Goal: Check status: Check status

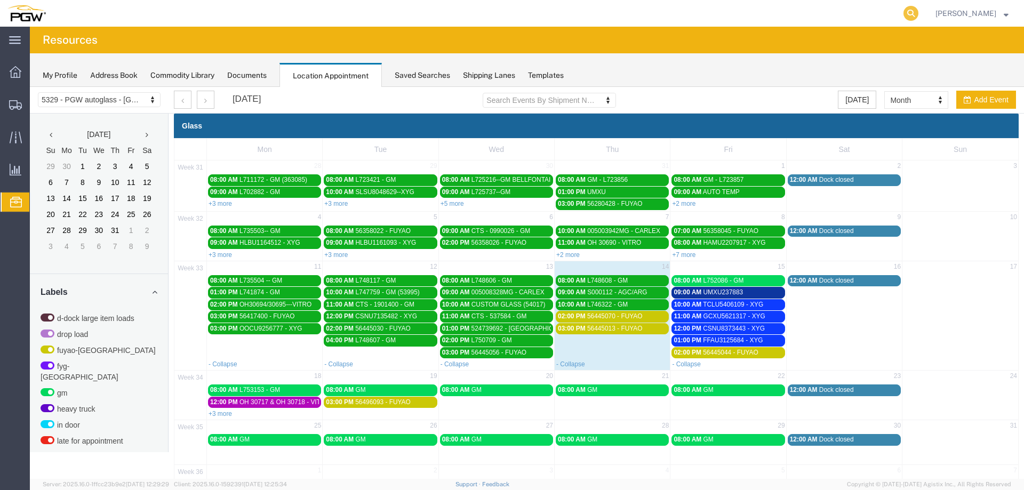
click at [911, 14] on icon at bounding box center [910, 13] width 15 height 15
click at [895, 15] on input "search" at bounding box center [741, 14] width 324 height 26
paste input "666781"
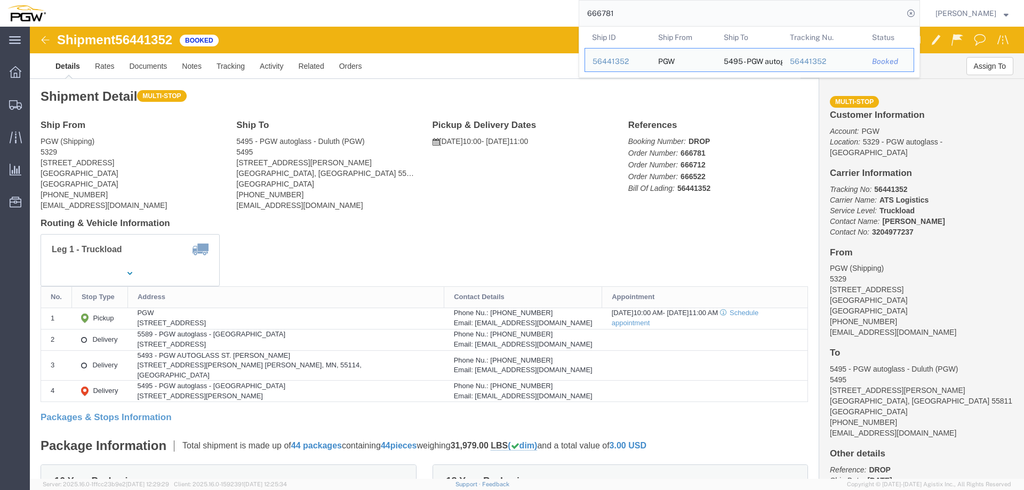
click at [666, 13] on input "666781" at bounding box center [741, 14] width 324 height 26
paste input "00"
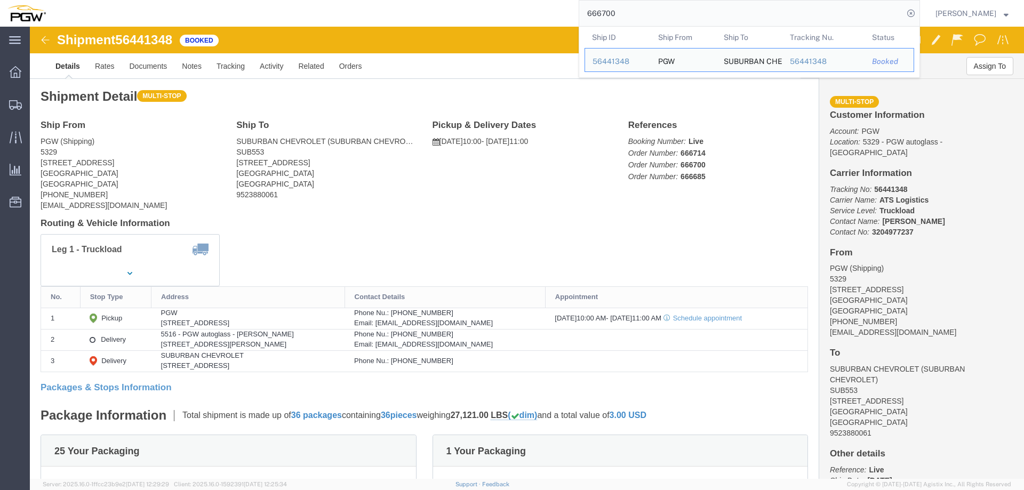
click at [695, 17] on input "666700" at bounding box center [741, 14] width 324 height 26
paste input "83"
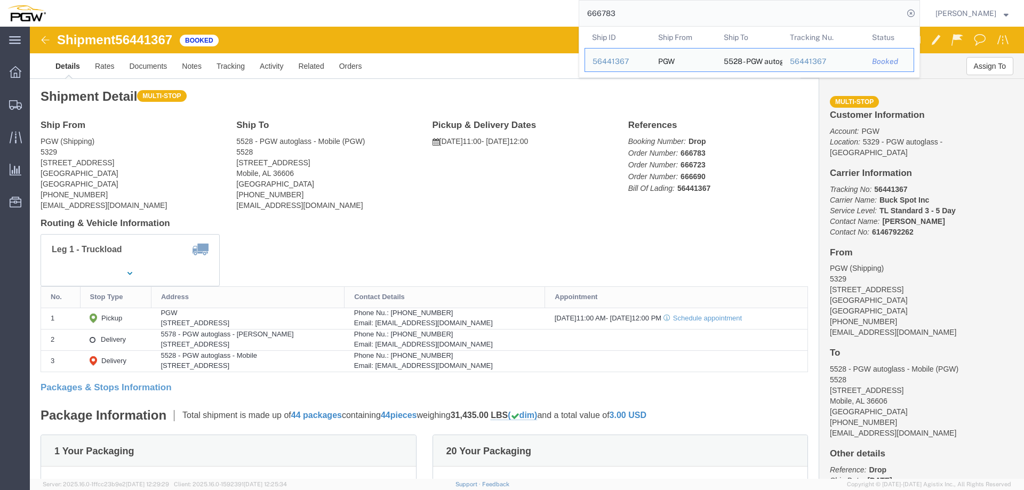
click at [672, 13] on input "666783" at bounding box center [741, 14] width 324 height 26
paste input "91"
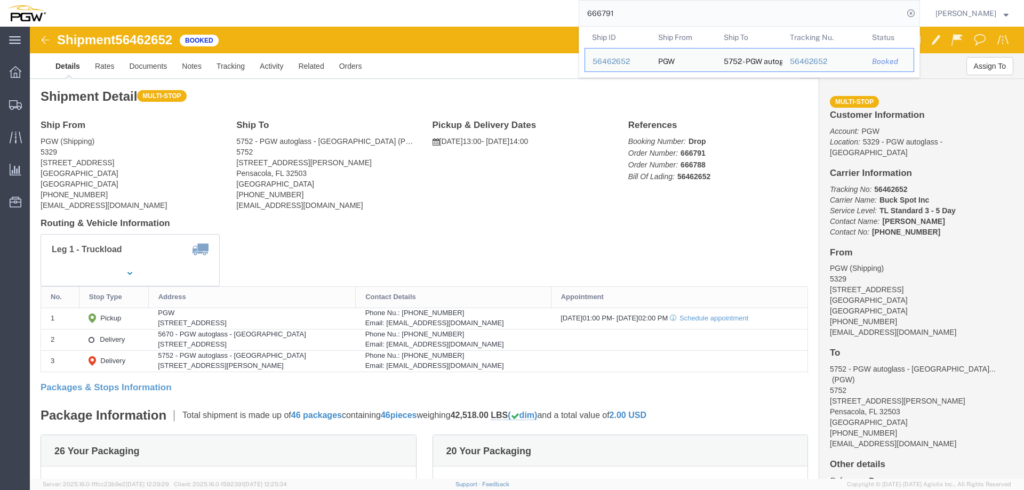
click at [660, 18] on input "666791" at bounding box center [741, 14] width 324 height 26
paste input "67"
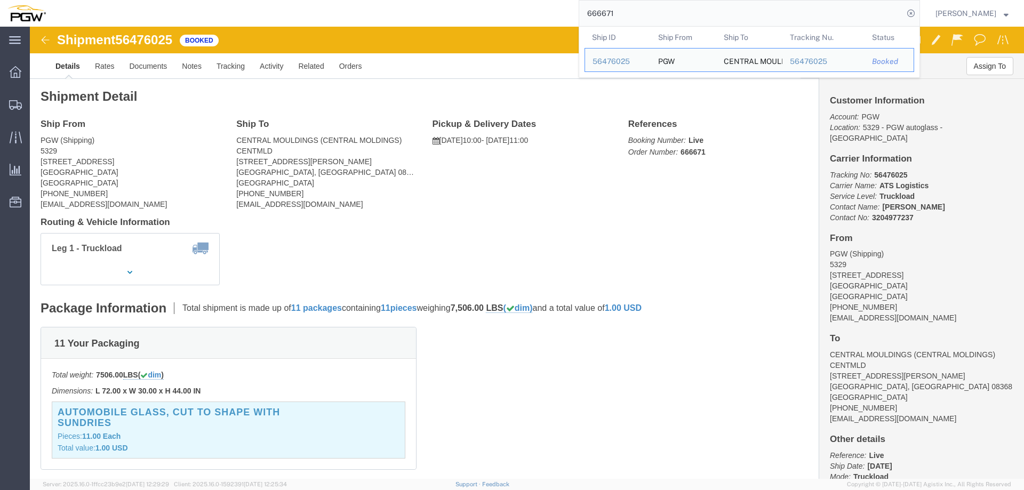
click at [654, 16] on input "666671" at bounding box center [741, 14] width 324 height 26
paste input "713"
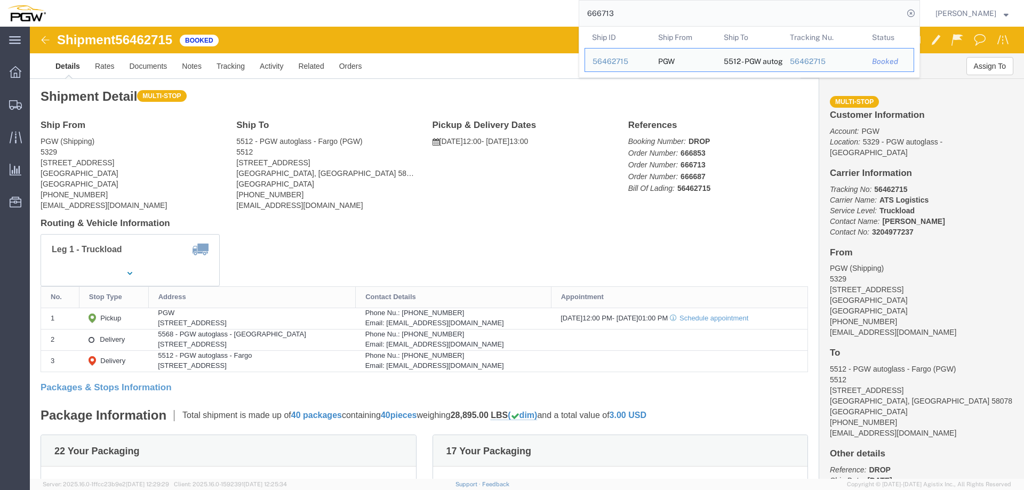
click at [645, 12] on input "666713" at bounding box center [741, 14] width 324 height 26
paste input "835"
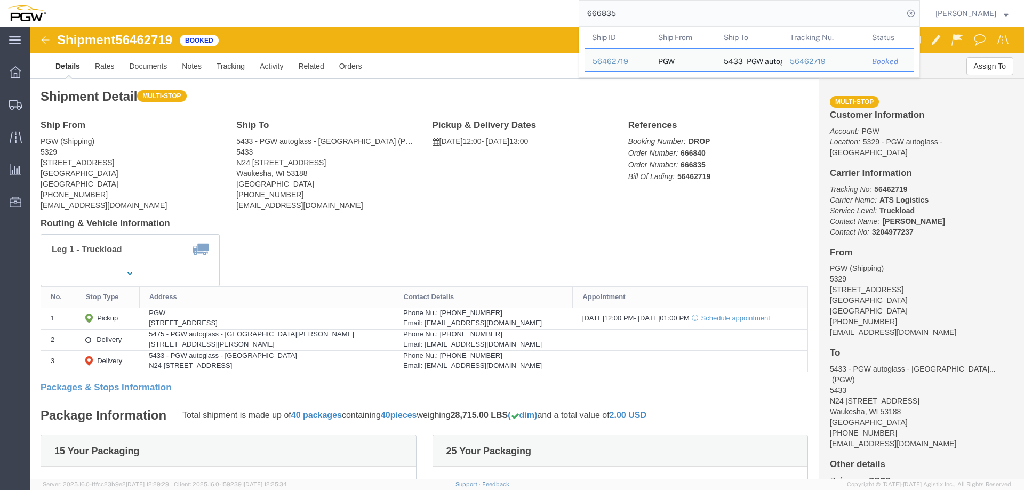
click at [638, 19] on input "666835" at bounding box center [741, 14] width 324 height 26
paste input "41"
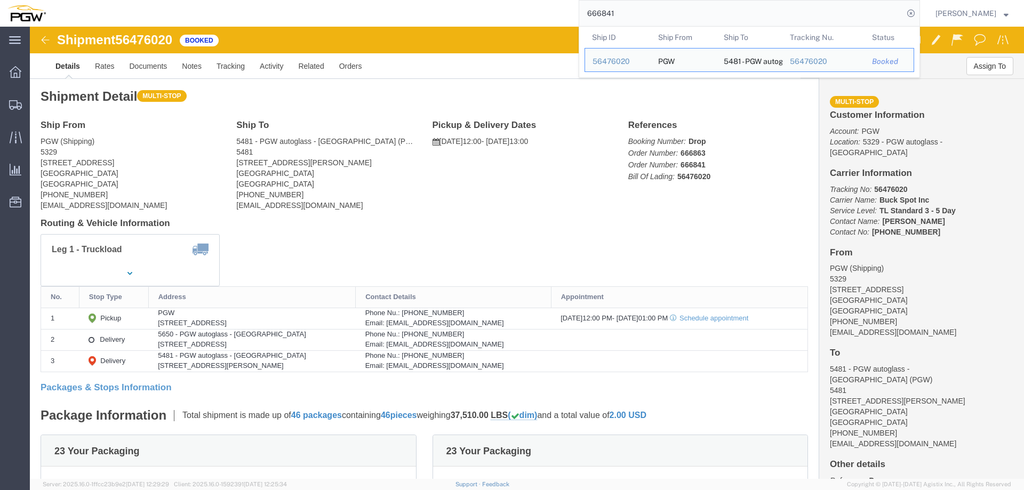
click at [658, 8] on input "666841" at bounding box center [741, 14] width 324 height 26
paste input "7043"
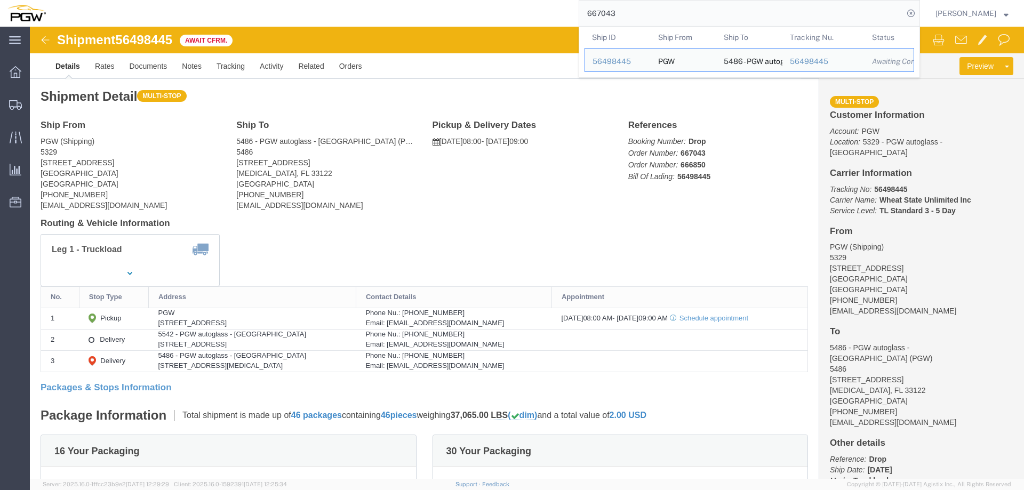
click at [662, 15] on input "667043" at bounding box center [741, 14] width 324 height 26
paste input "24"
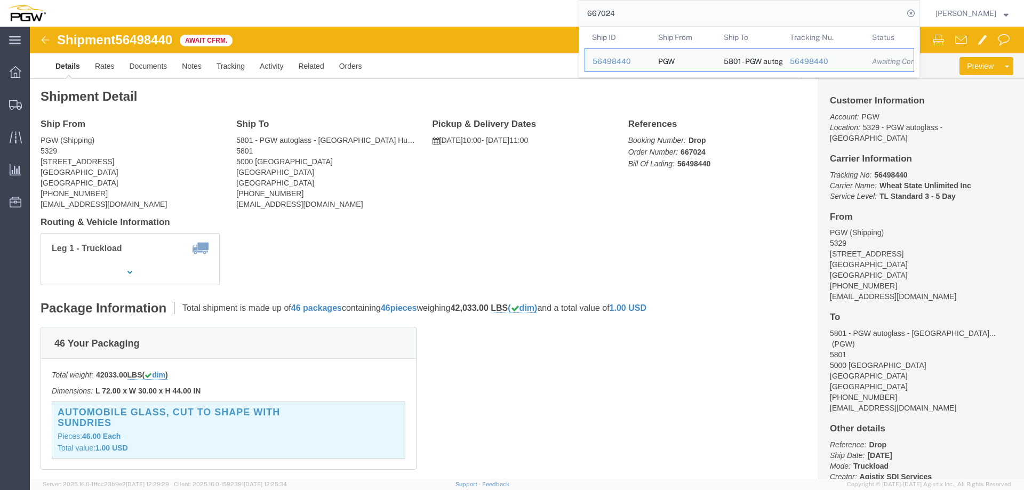
click at [656, 12] on input "667024" at bounding box center [741, 14] width 324 height 26
paste input "6823"
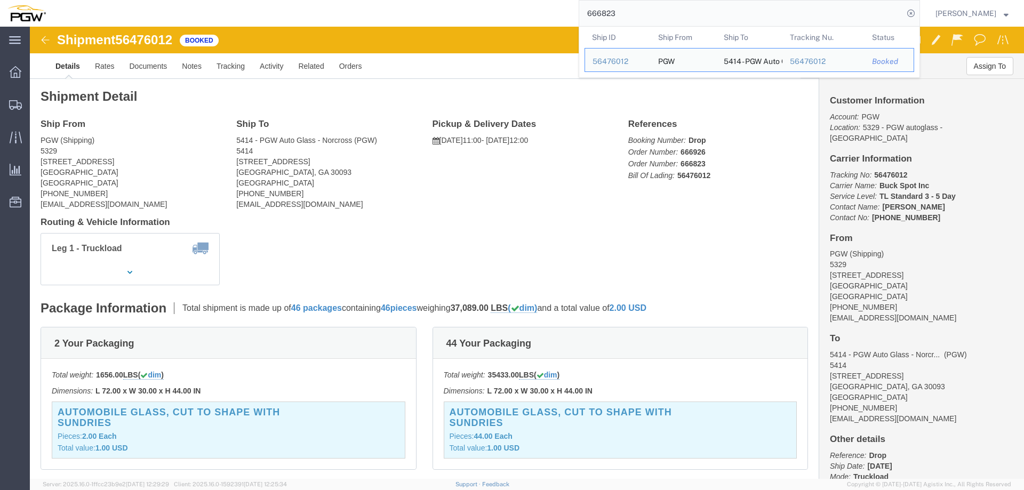
click at [636, 15] on input "666823" at bounding box center [741, 14] width 324 height 26
paste input "96"
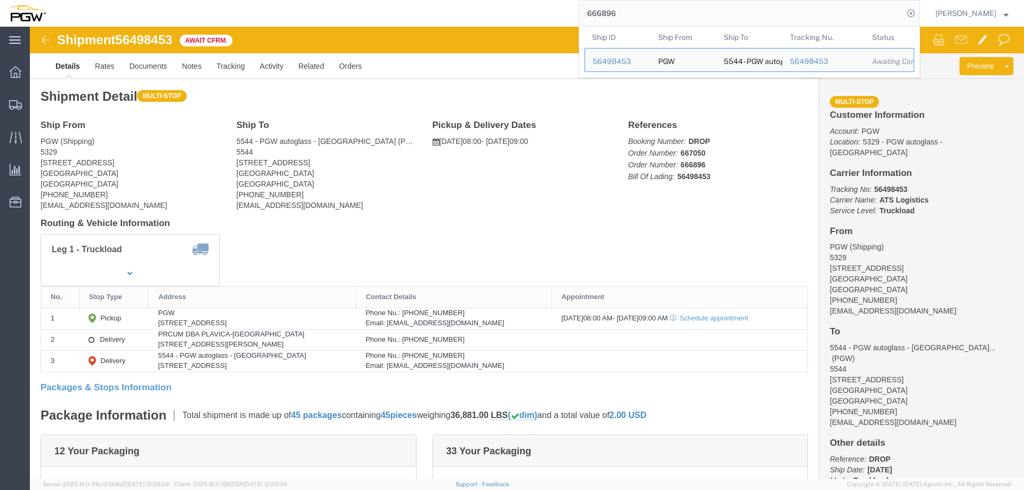
click at [632, 11] on input "666896" at bounding box center [741, 14] width 324 height 26
paste input "7069"
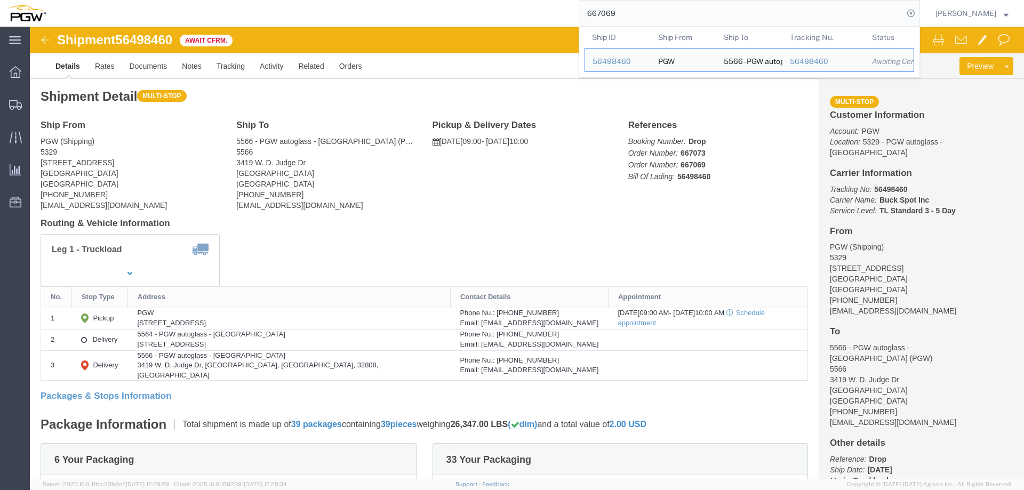
click at [739, 5] on input "667069" at bounding box center [741, 14] width 324 height 26
paste input "6781"
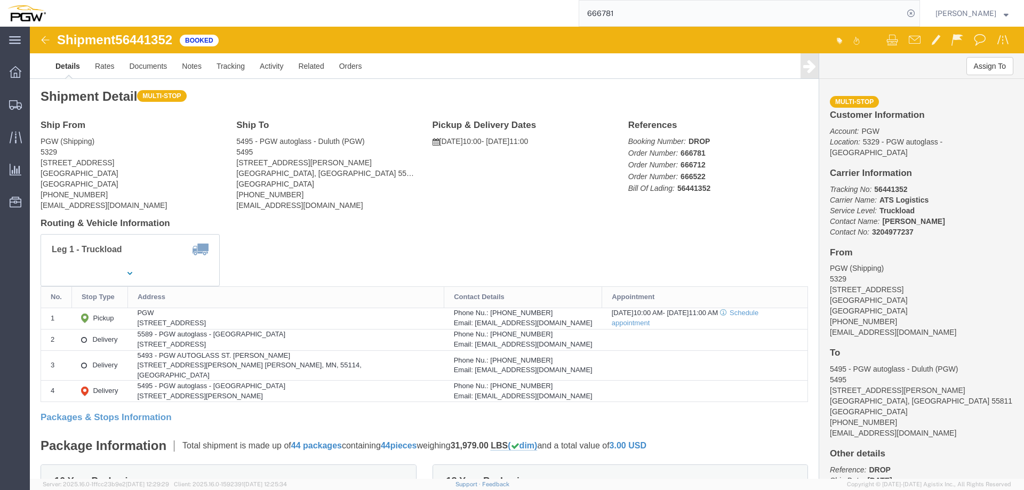
click at [725, 20] on input "666781" at bounding box center [741, 14] width 324 height 26
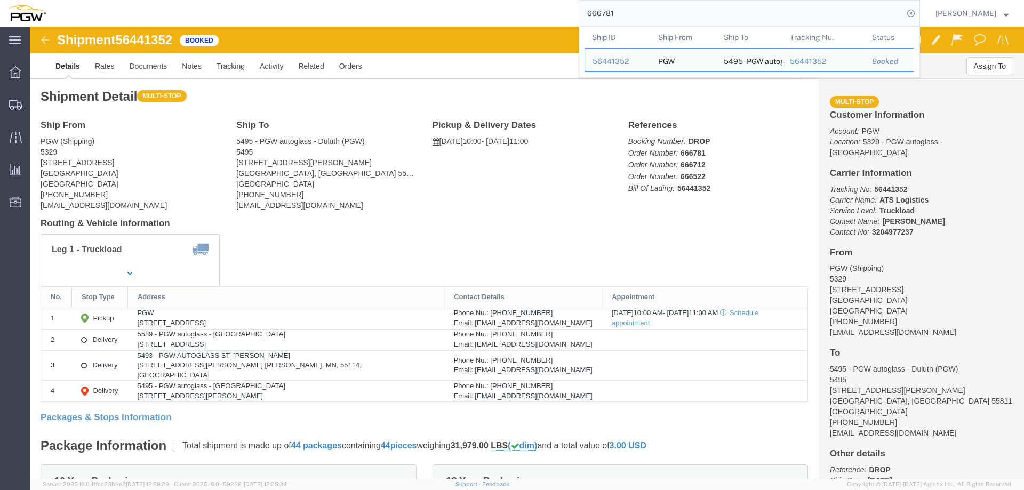
click at [725, 20] on input "666781" at bounding box center [741, 14] width 324 height 26
paste input "00"
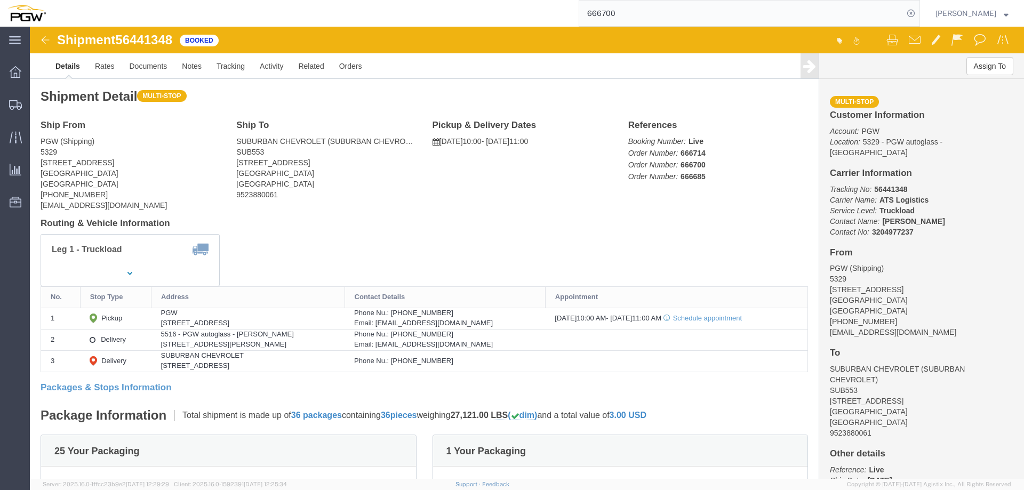
click at [643, 11] on input "666700" at bounding box center [741, 14] width 324 height 26
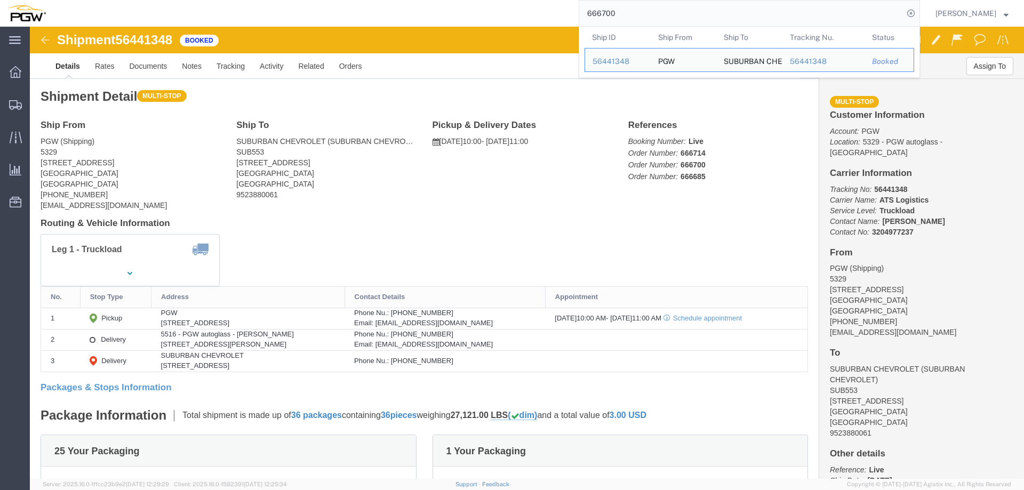
click at [643, 11] on input "666700" at bounding box center [741, 14] width 324 height 26
paste input "83"
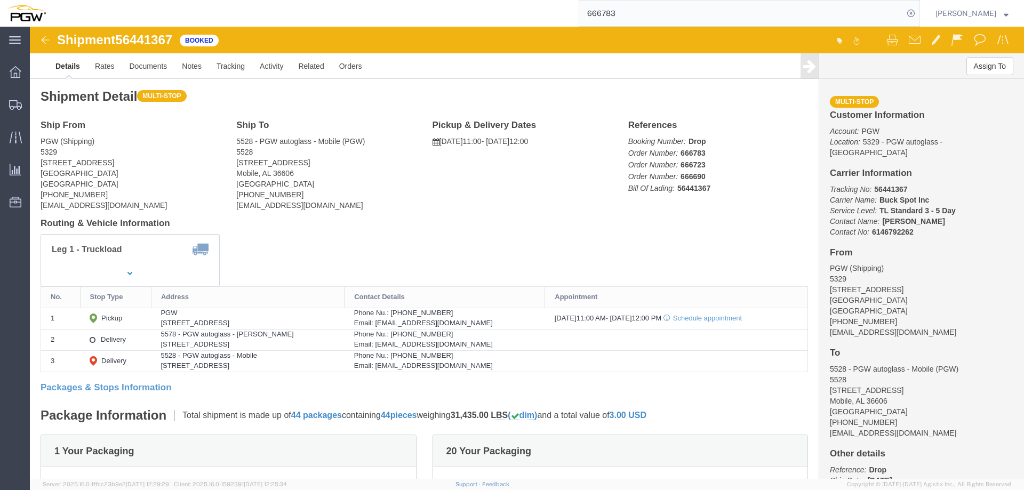
click at [750, 19] on input "666783" at bounding box center [741, 14] width 324 height 26
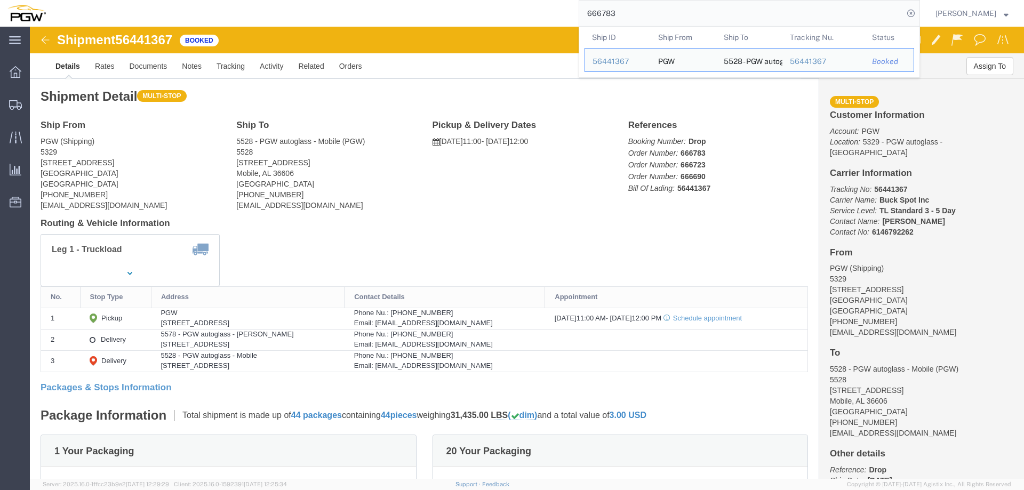
click at [750, 19] on input "666783" at bounding box center [741, 14] width 324 height 26
paste input "671"
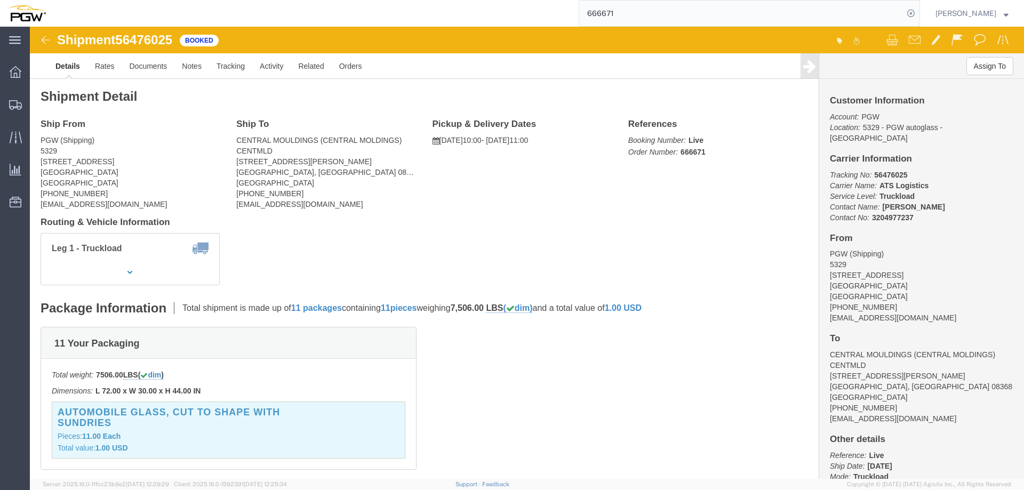
click at [717, 5] on input "666671" at bounding box center [741, 14] width 324 height 26
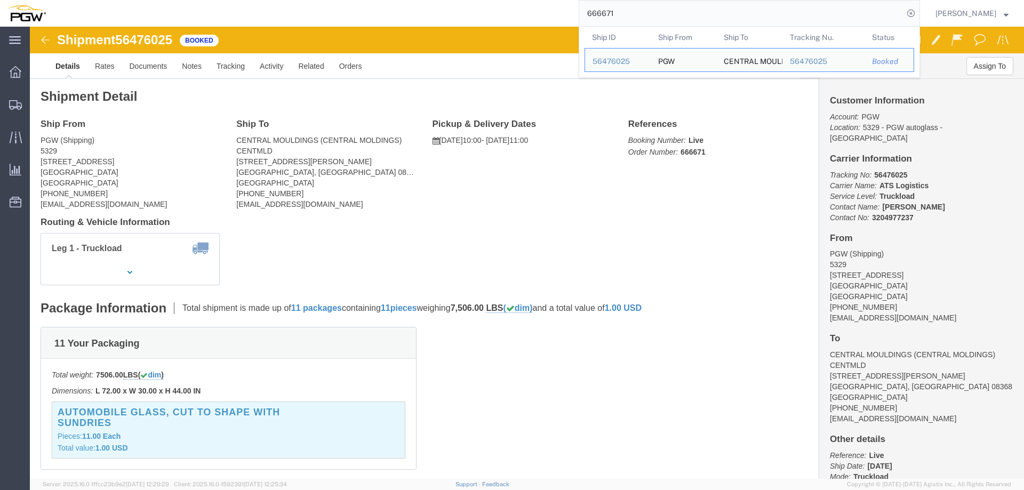
click at [717, 5] on input "666671" at bounding box center [741, 14] width 324 height 26
paste input "79"
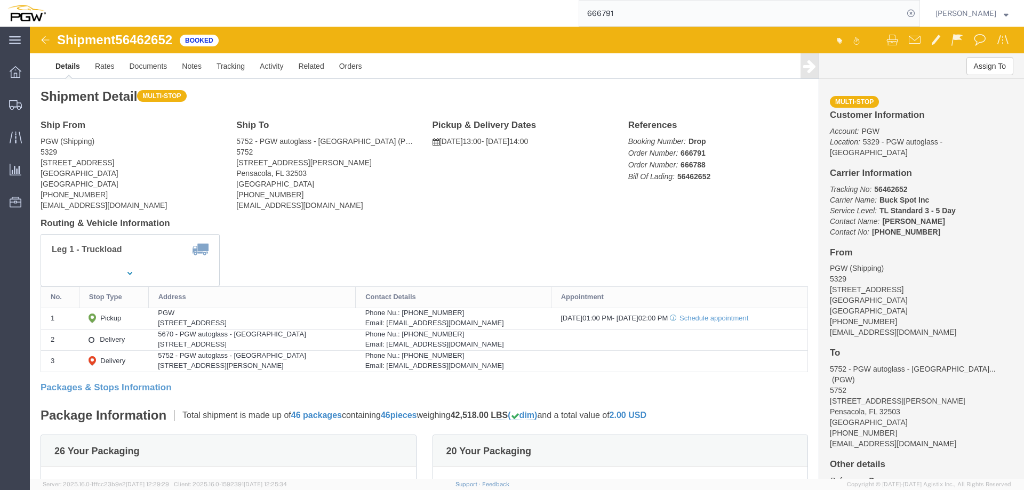
click at [768, 16] on input "666791" at bounding box center [741, 14] width 324 height 26
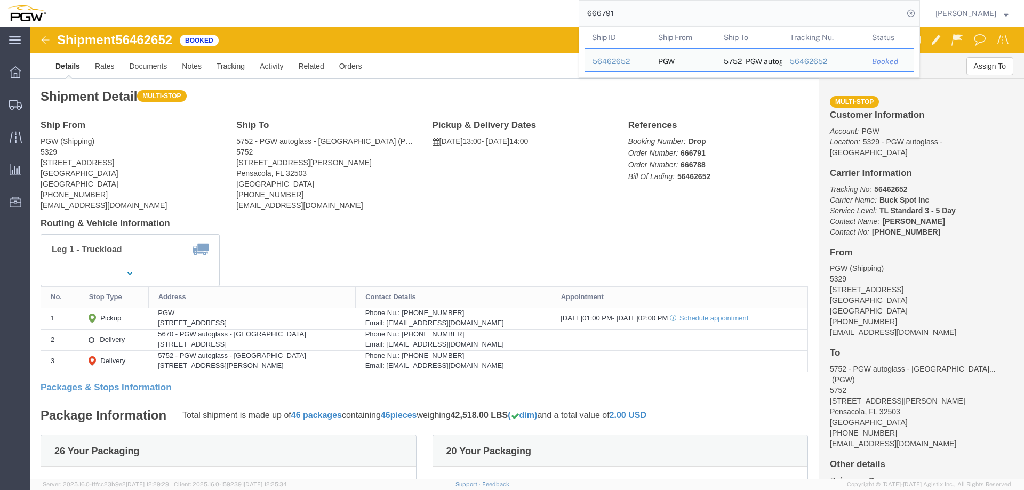
paste input "13"
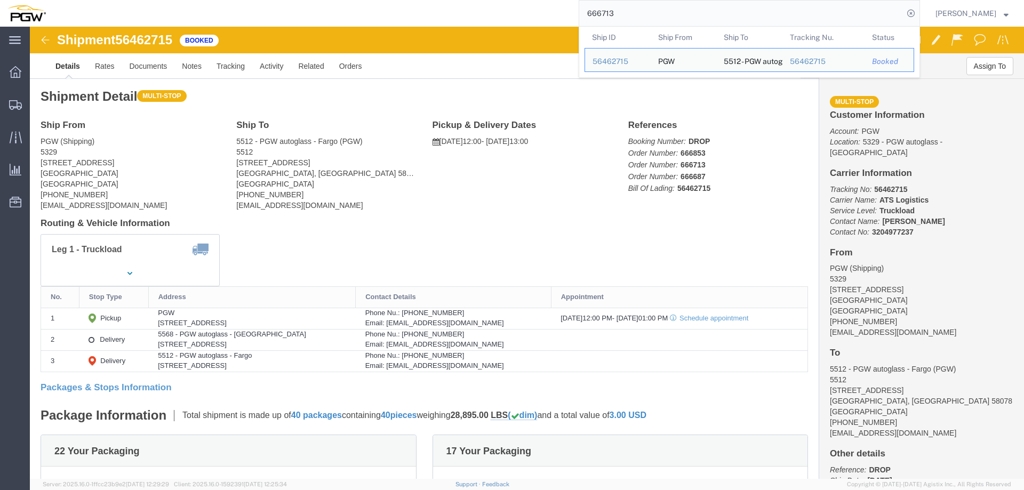
click at [741, 18] on input "666713" at bounding box center [741, 14] width 324 height 26
paste input "835"
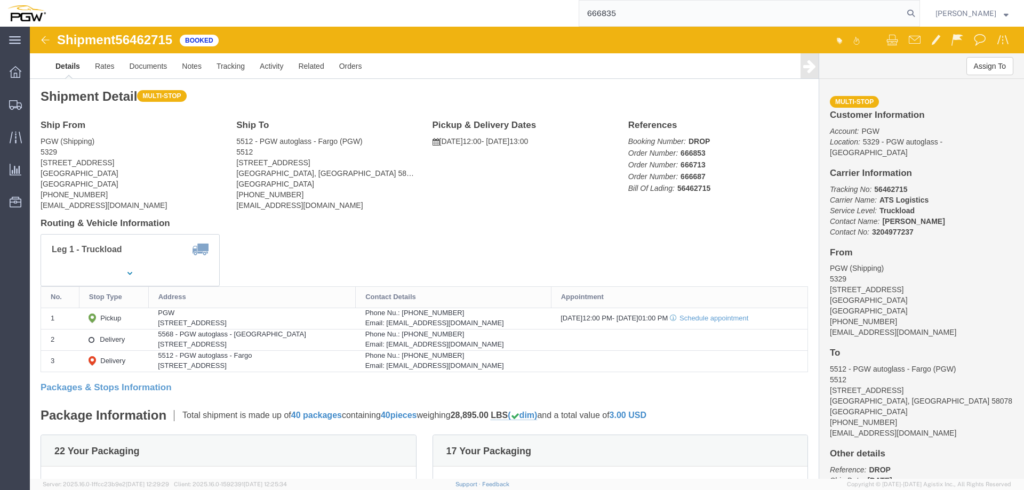
type input "666835"
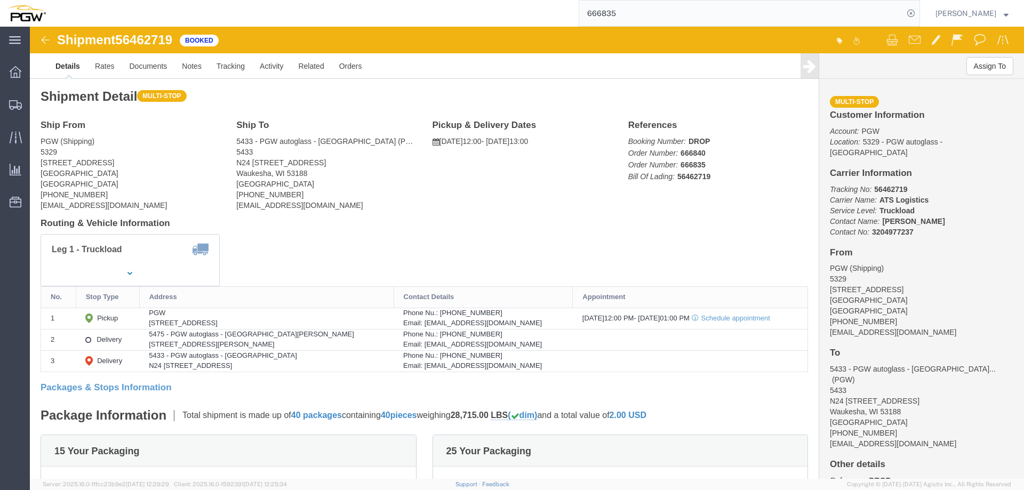
drag, startPoint x: 912, startPoint y: 17, endPoint x: 853, endPoint y: 23, distance: 60.1
click at [912, 17] on icon at bounding box center [910, 13] width 15 height 15
click at [0, 0] on span "Location Appointment" at bounding box center [0, 0] width 0 height 0
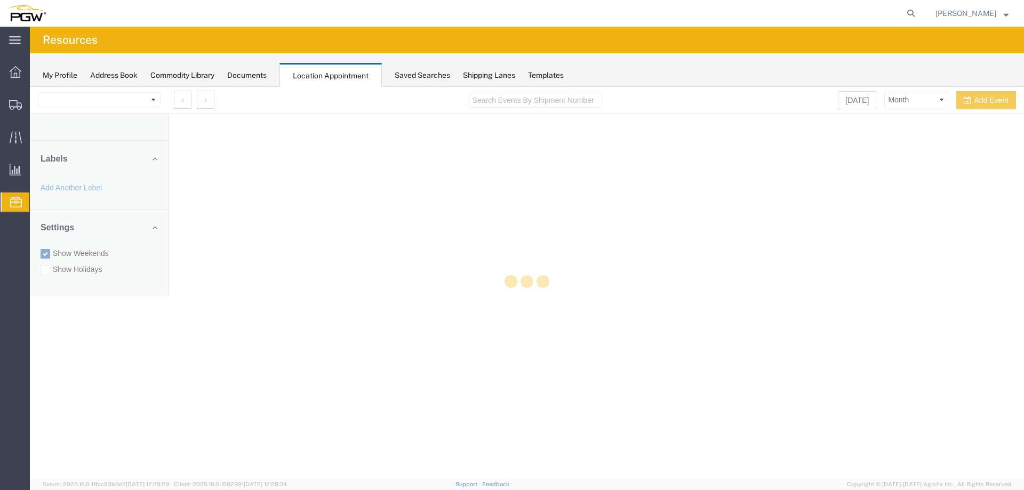
select select "28253"
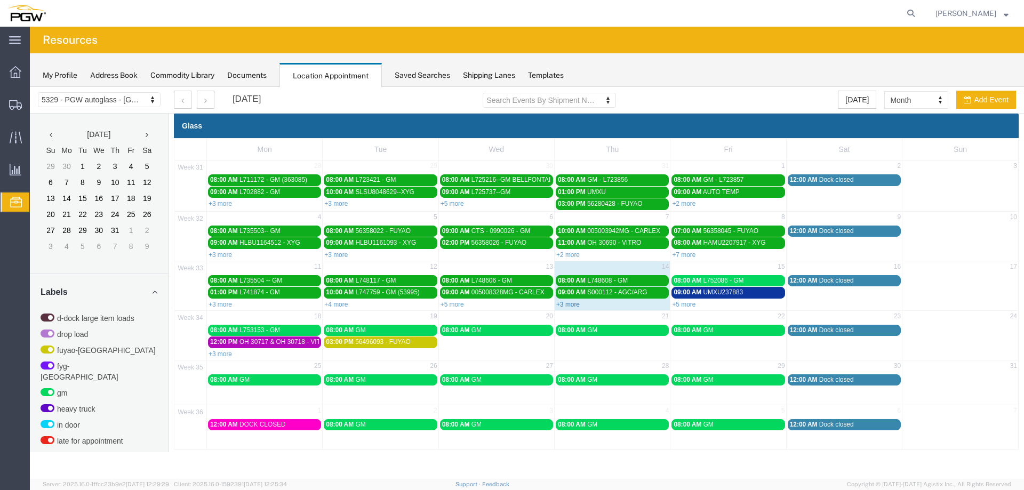
click at [565, 305] on link "+3 more" at bounding box center [567, 304] width 23 height 7
